Goal: Task Accomplishment & Management: Manage account settings

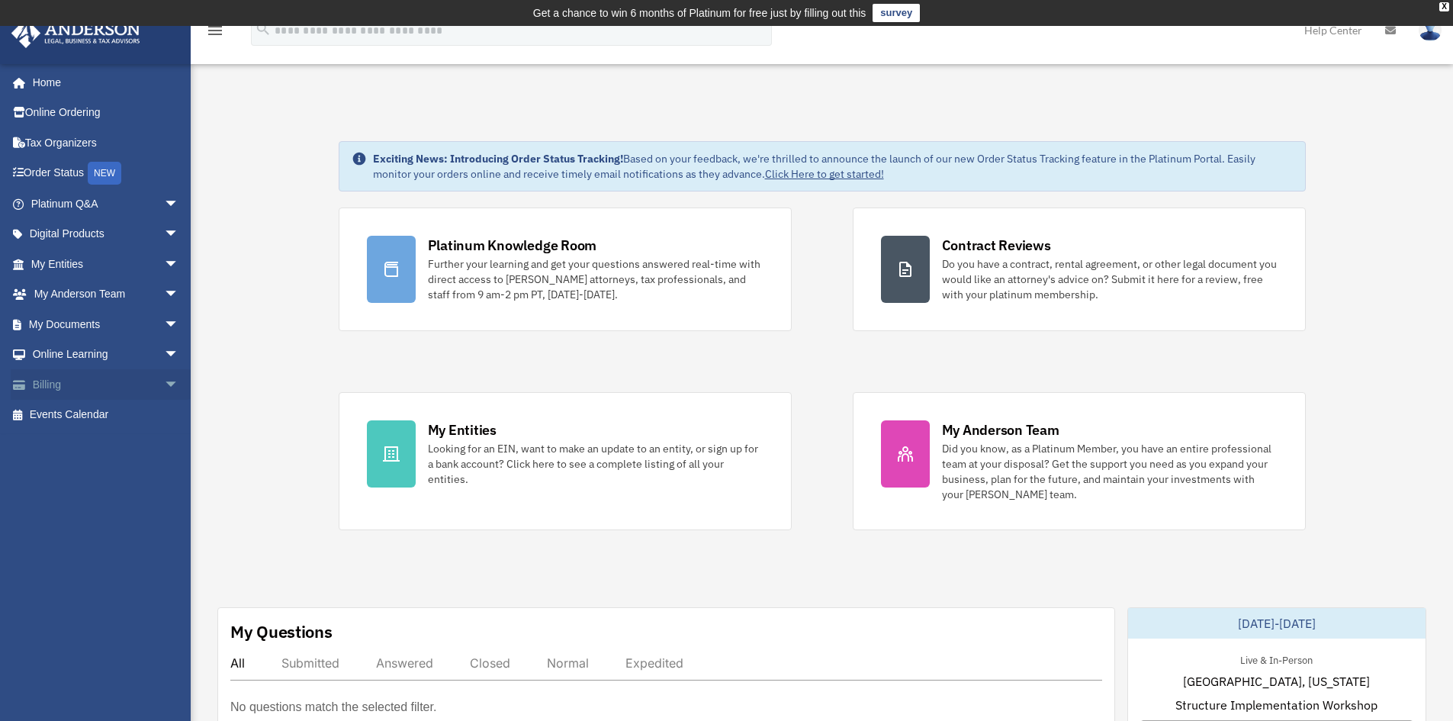
click at [164, 384] on span "arrow_drop_down" at bounding box center [179, 384] width 31 height 31
click at [104, 445] on link "Past Invoices" at bounding box center [111, 445] width 181 height 31
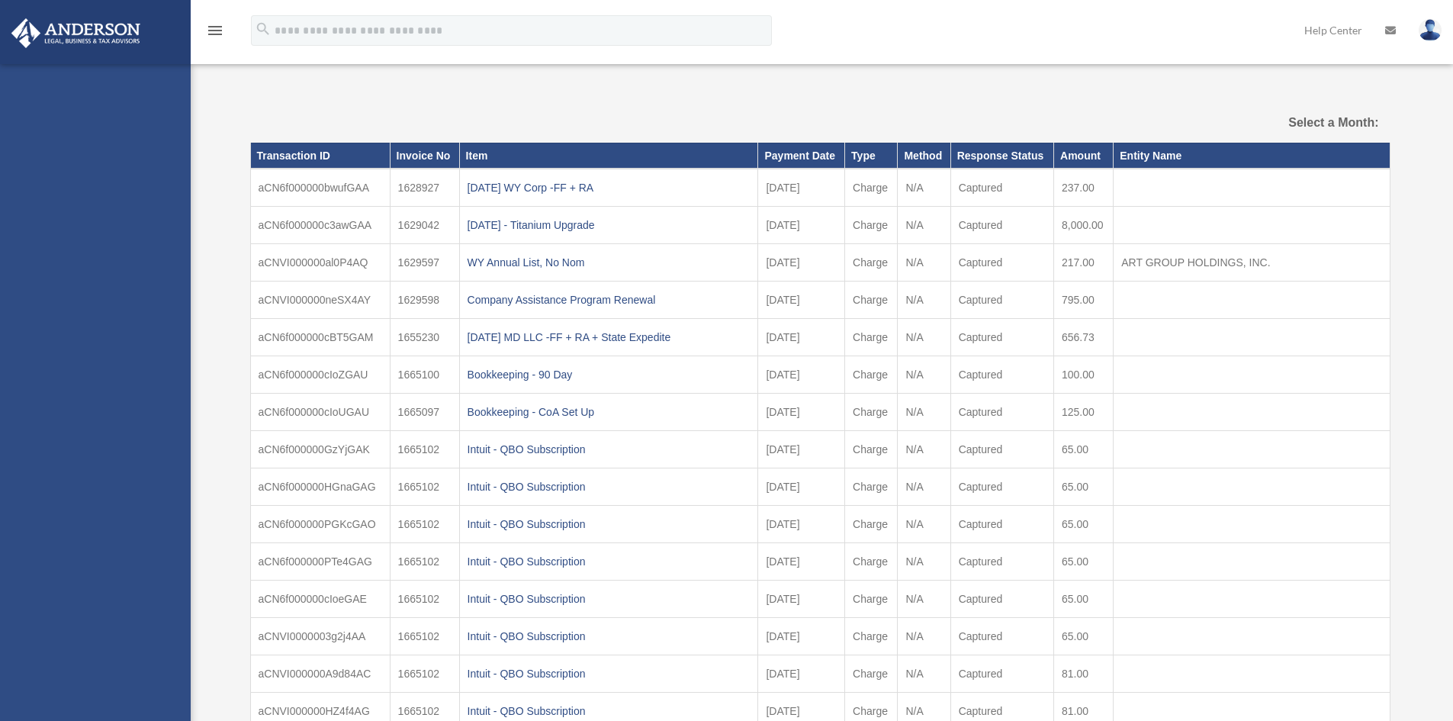
select select
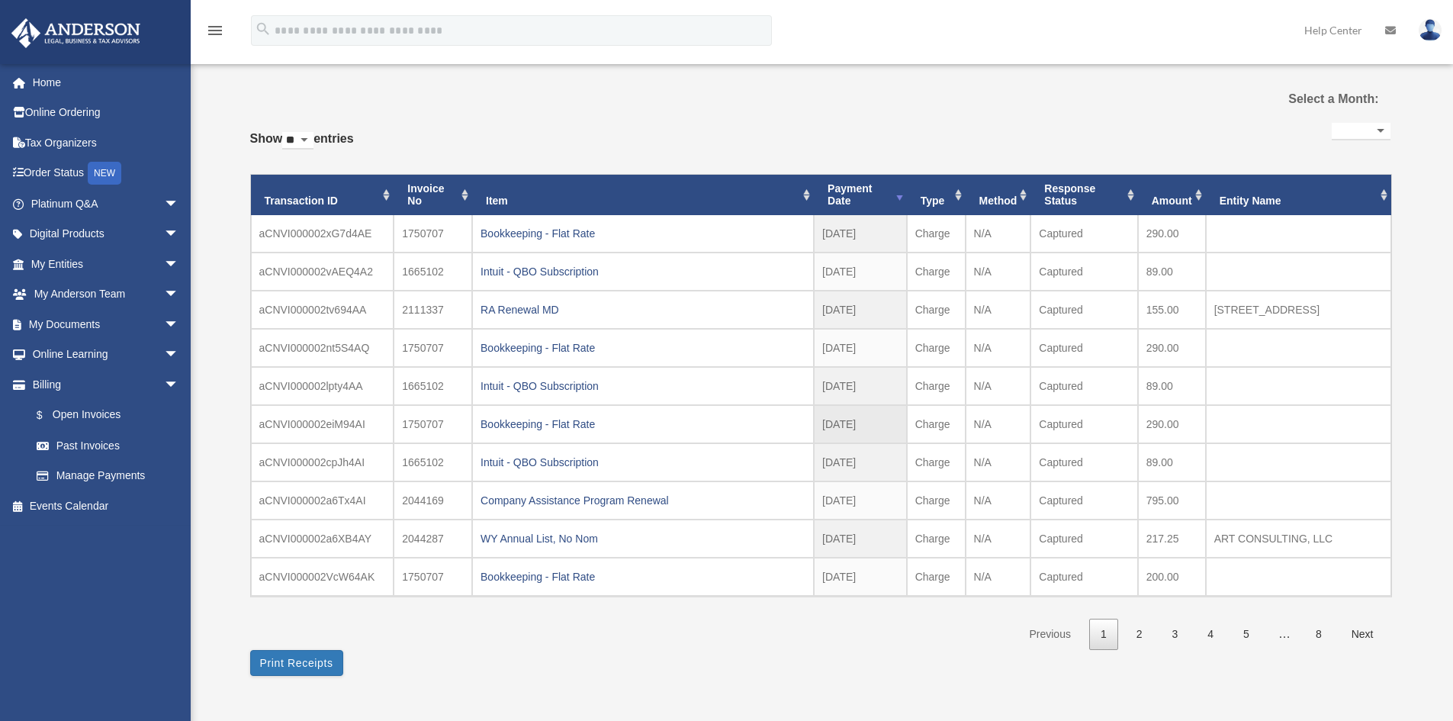
scroll to position [76, 0]
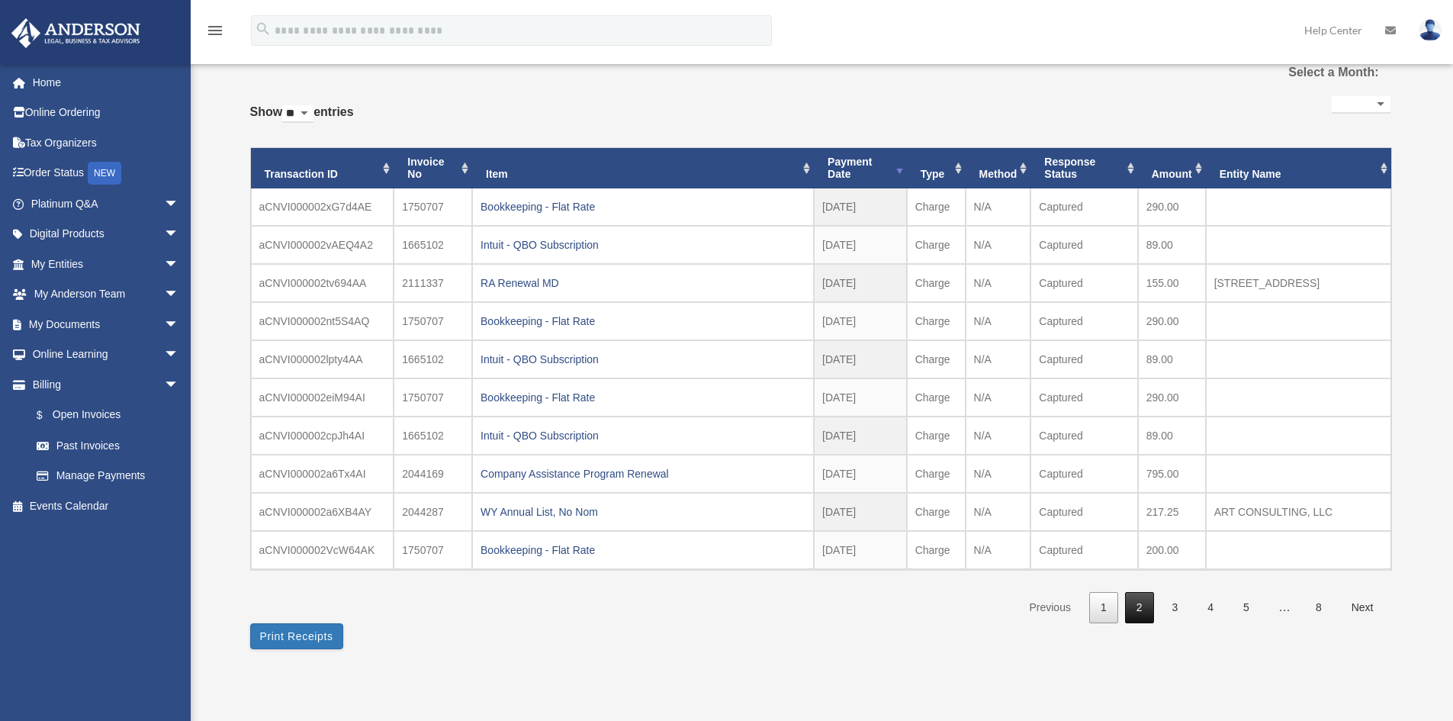
click at [1138, 609] on link "2" at bounding box center [1139, 607] width 29 height 31
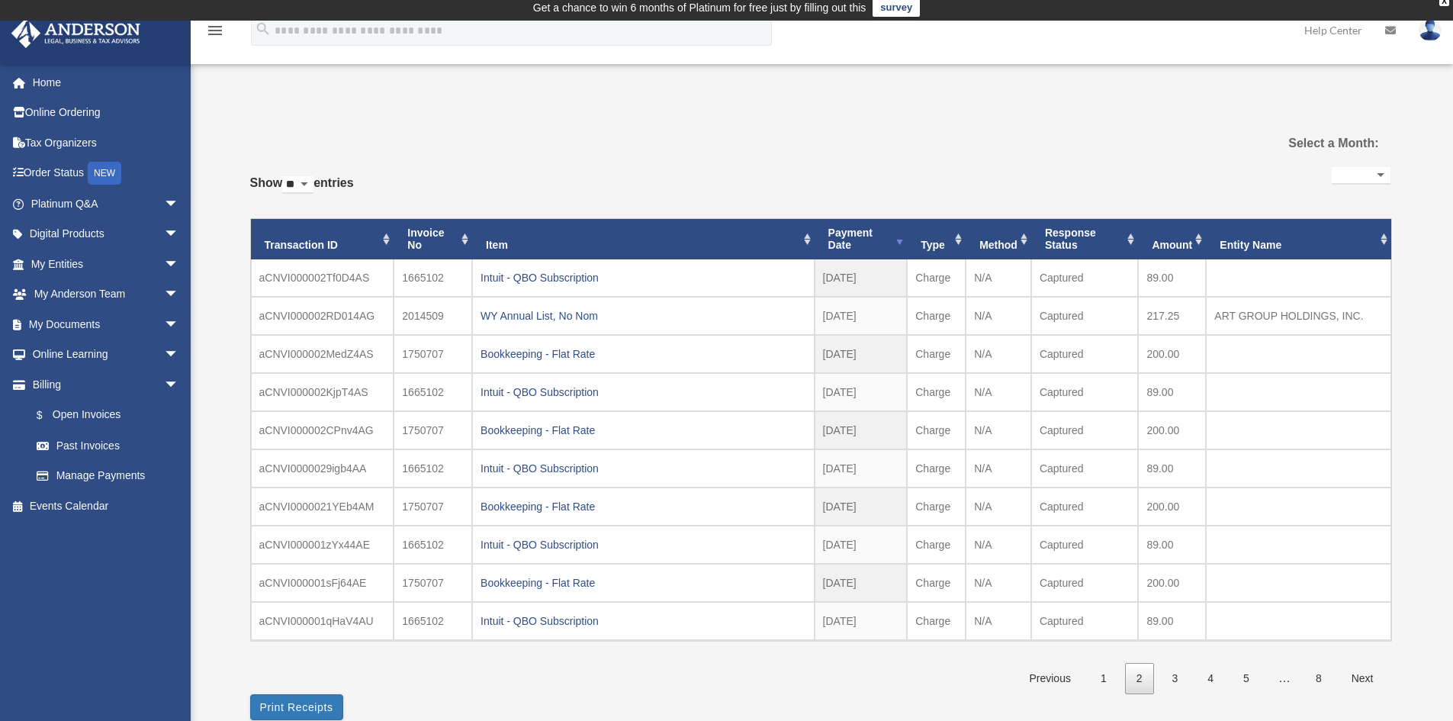
scroll to position [0, 0]
